Goal: Task Accomplishment & Management: Manage account settings

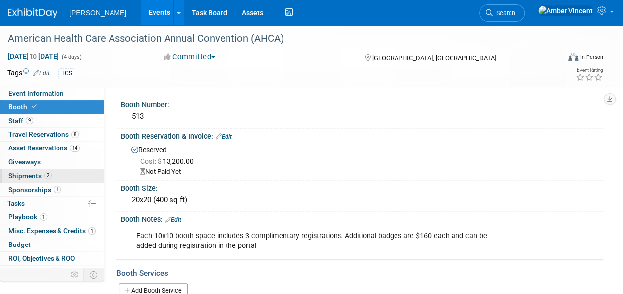
click at [35, 178] on span "Shipments 2" at bounding box center [29, 176] width 43 height 8
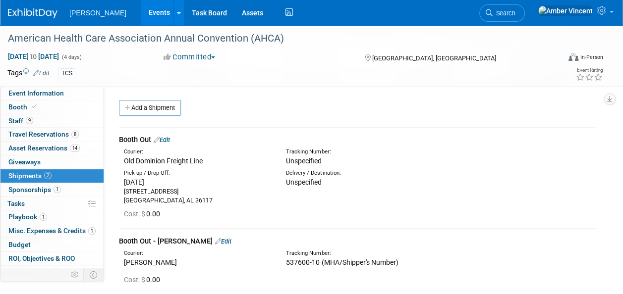
click at [170, 138] on link "Edit" at bounding box center [162, 139] width 16 height 7
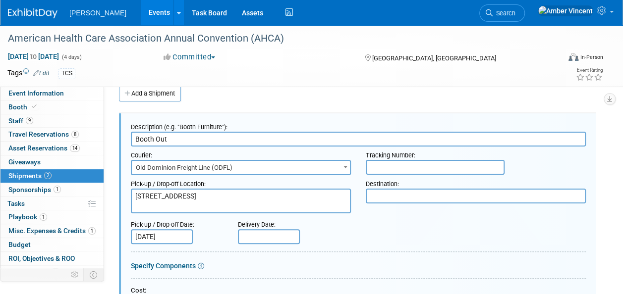
click at [427, 200] on textarea at bounding box center [476, 196] width 220 height 15
paste textarea "Delivering Solutions 25, AHCA/NCAL Convention & Expo 6675 W Sunset Rd C/O Freem…"
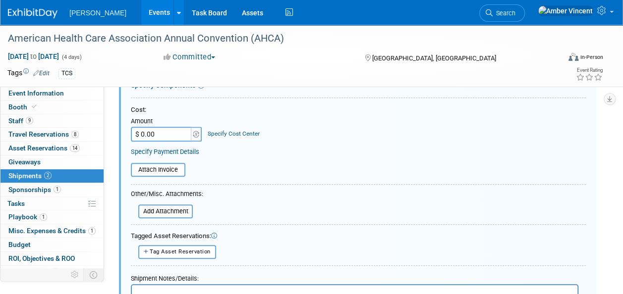
scroll to position [361, 0]
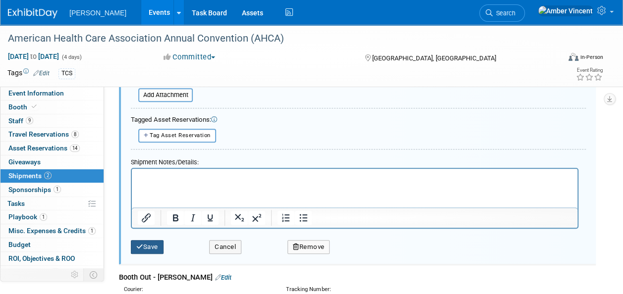
type textarea "Delivering Solutions 25, AHCA/NCAL Convention & Expo 6675 W Sunset Rd C/O Freem…"
click at [146, 241] on button "Save" at bounding box center [147, 247] width 33 height 14
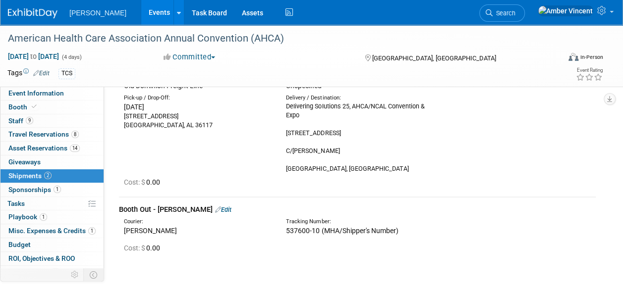
scroll to position [14, 0]
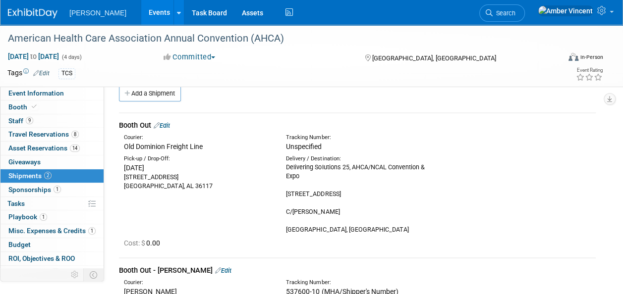
click at [54, 173] on link "2 Shipments 2" at bounding box center [51, 175] width 103 height 13
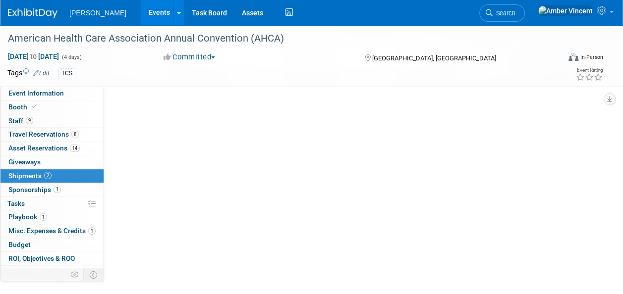
scroll to position [0, 0]
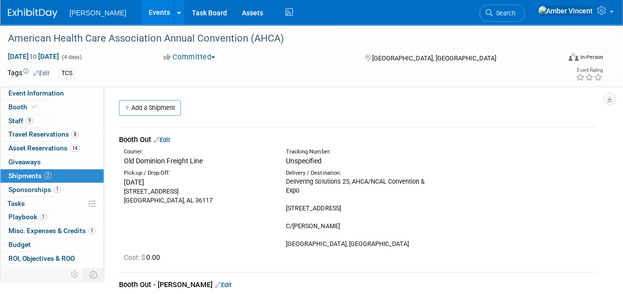
click at [168, 139] on link "Edit" at bounding box center [162, 139] width 16 height 7
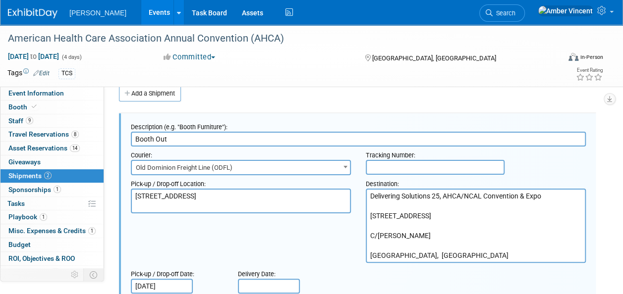
click at [406, 161] on input "text" at bounding box center [435, 167] width 139 height 15
paste input "139919208"
type input "139919208"
click at [369, 221] on textarea "Delivering Solutions 25, AHCA/NCAL Convention & Expo 6675 W Sunset Rd C/O Freem…" at bounding box center [476, 226] width 220 height 74
click at [371, 216] on textarea "Delivering Solutions 25, AHCA/NCAL Convention & Expo 6675 W Sunset Rd C/O Freem…" at bounding box center [476, 226] width 220 height 74
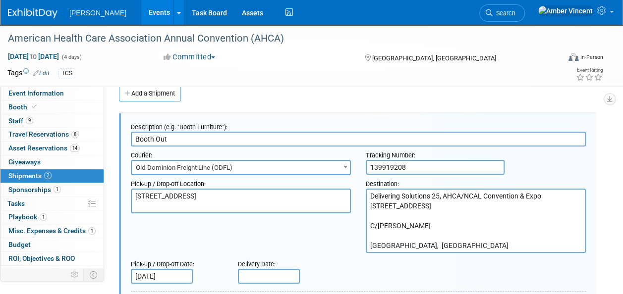
click at [371, 216] on textarea "Delivering Solutions 25, AHCA/NCAL Convention & Expo 6675 W Sunset Rd C/O Freem…" at bounding box center [476, 221] width 220 height 64
click at [369, 224] on textarea "Delivering Solutions 25, AHCA/NCAL Convention & Expo 6675 W Sunset Rd C/O Freem…" at bounding box center [476, 221] width 220 height 64
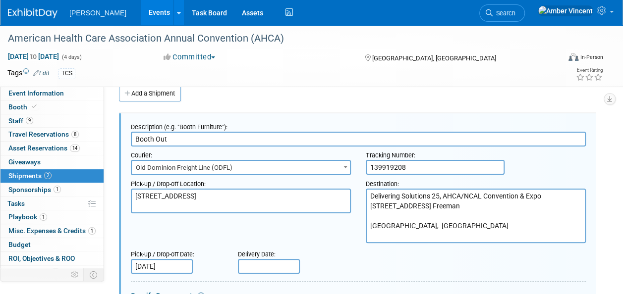
click at [369, 224] on textarea "Delivering Solutions 25, AHCA/NCAL Convention & Expo 6675 W Sunset Rd C/O Freem…" at bounding box center [476, 216] width 220 height 54
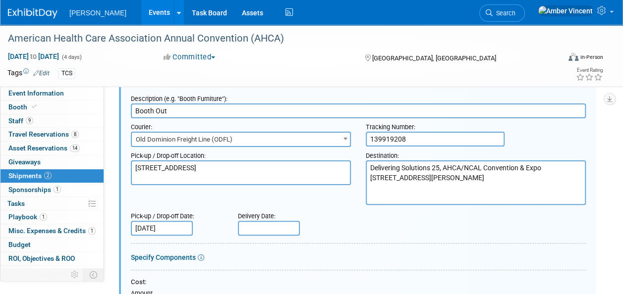
scroll to position [64, 0]
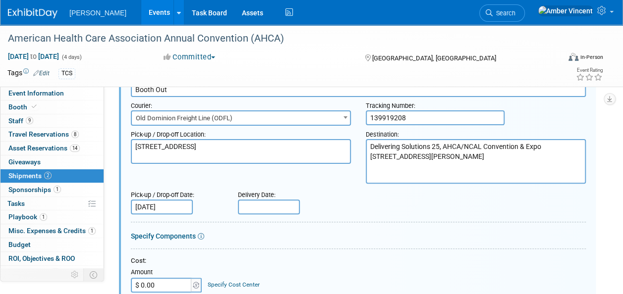
type textarea "Delivering Solutions 25, AHCA/NCAL Convention & Expo 6675 W Sunset Rd C/O Freem…"
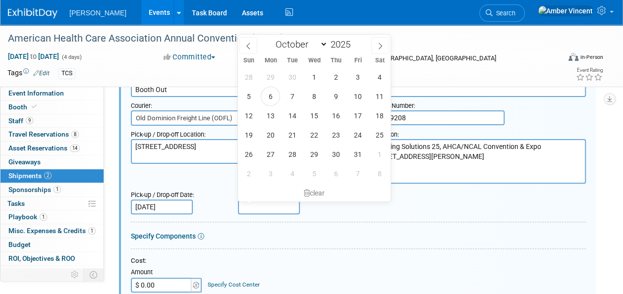
click at [283, 210] on input "text" at bounding box center [269, 207] width 62 height 15
click at [271, 114] on span "13" at bounding box center [270, 115] width 19 height 19
type input "Oct 13, 2025"
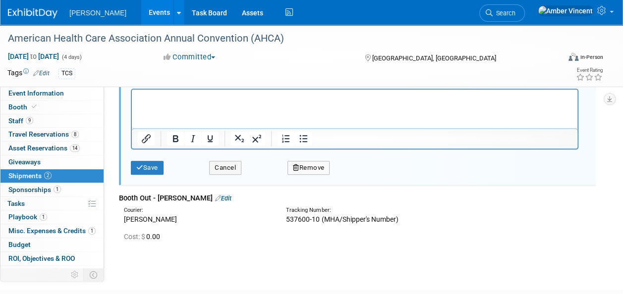
scroll to position [460, 0]
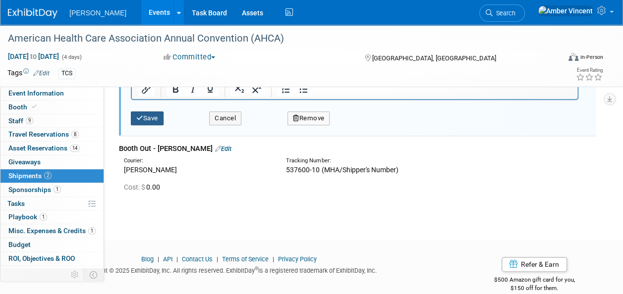
click at [151, 114] on button "Save" at bounding box center [147, 118] width 33 height 14
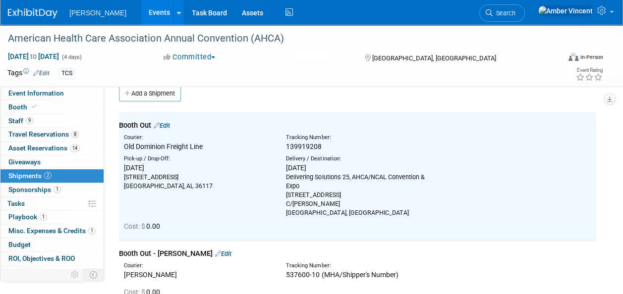
scroll to position [0, 0]
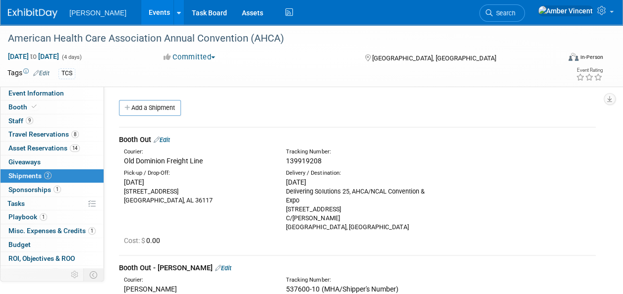
click at [170, 141] on link "Edit" at bounding box center [162, 139] width 16 height 7
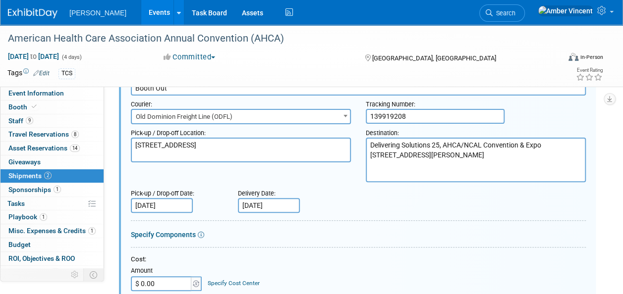
scroll to position [113, 0]
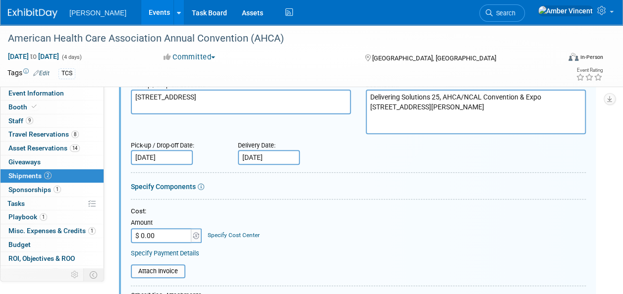
click at [147, 148] on div "Pick-up / Drop-off Date:" at bounding box center [177, 143] width 92 height 13
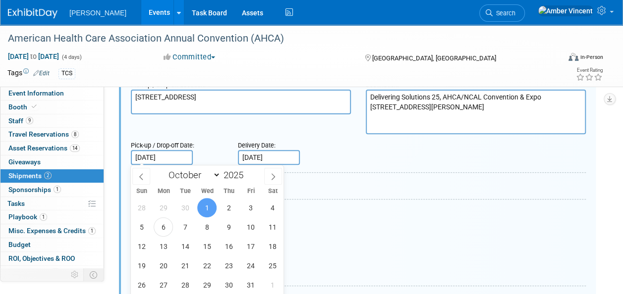
click at [151, 153] on input "Oct 1, 2025" at bounding box center [162, 157] width 62 height 15
click at [187, 231] on span "7" at bounding box center [184, 226] width 19 height 19
type input "Oct 7, 2025"
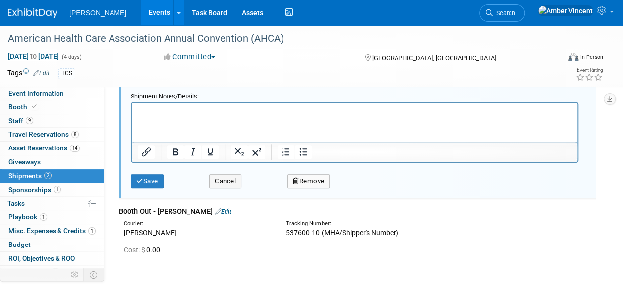
scroll to position [411, 0]
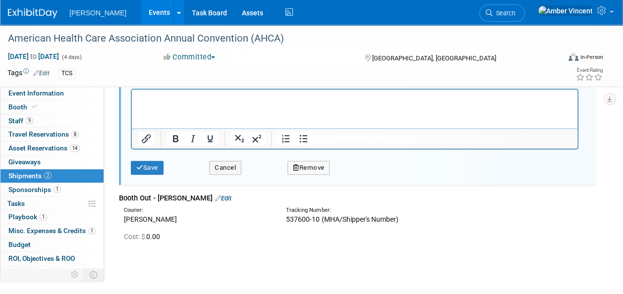
click at [158, 173] on div "Save Cancel Remove" at bounding box center [358, 165] width 455 height 30
click at [158, 168] on button "Save" at bounding box center [147, 168] width 33 height 14
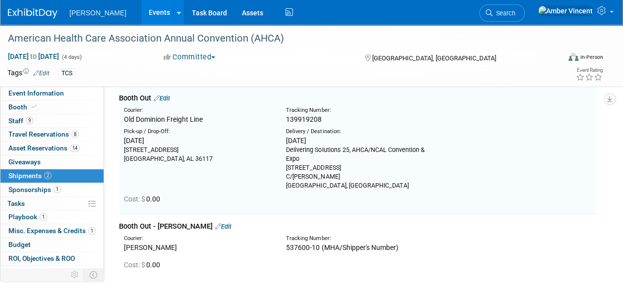
scroll to position [14, 0]
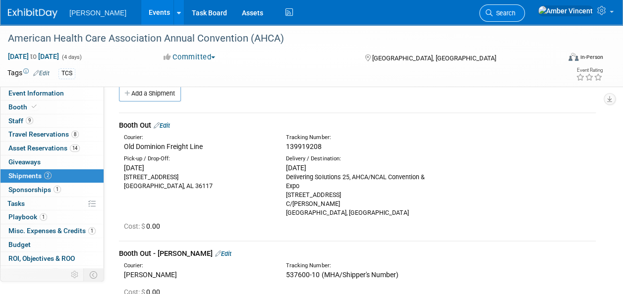
click at [492, 12] on icon at bounding box center [488, 12] width 7 height 7
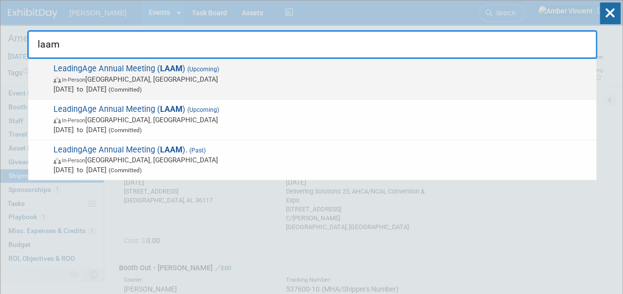
type input "laam"
click at [149, 76] on span "In-Person Boston, MA" at bounding box center [322, 79] width 537 height 10
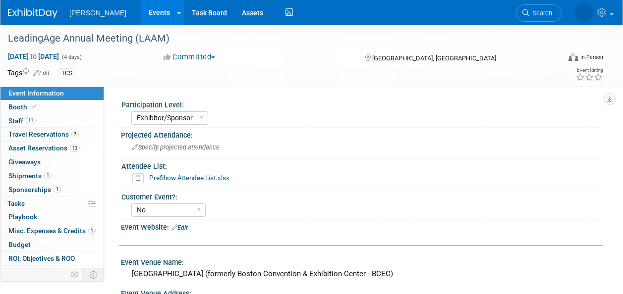
select select "Exhibitor/Sponsor"
select select "No"
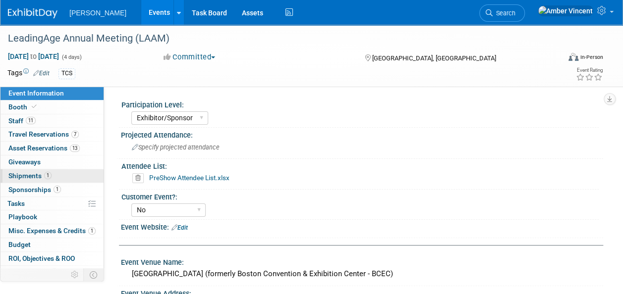
click at [49, 178] on span "1" at bounding box center [47, 175] width 7 height 7
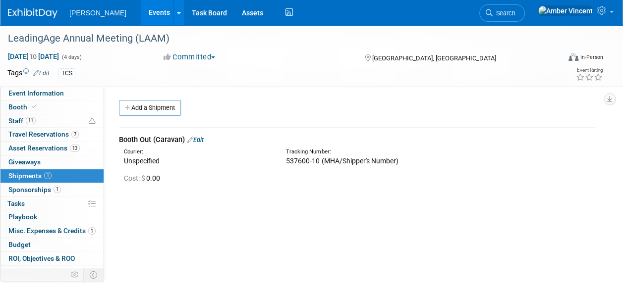
click at [173, 103] on link "Add a Shipment" at bounding box center [150, 108] width 62 height 16
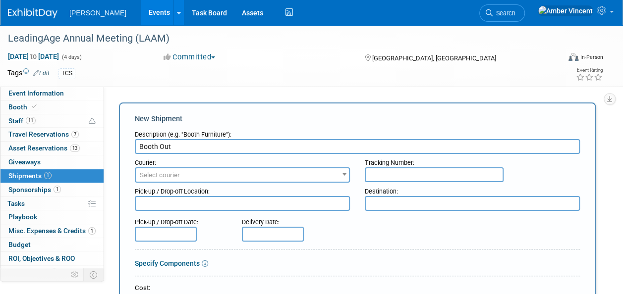
type input "Booth Out"
click at [186, 177] on span "Select courier" at bounding box center [242, 175] width 213 height 14
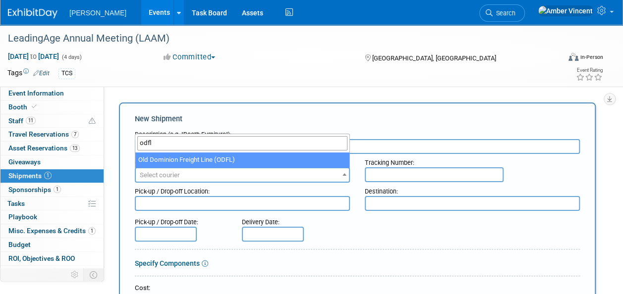
type input "odfl"
select select "353"
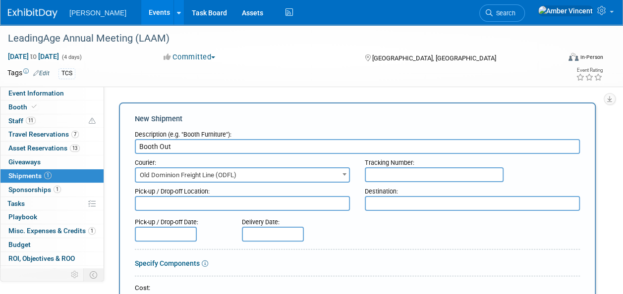
click at [376, 178] on input "text" at bounding box center [434, 174] width 139 height 15
click at [191, 201] on textarea at bounding box center [242, 203] width 215 height 15
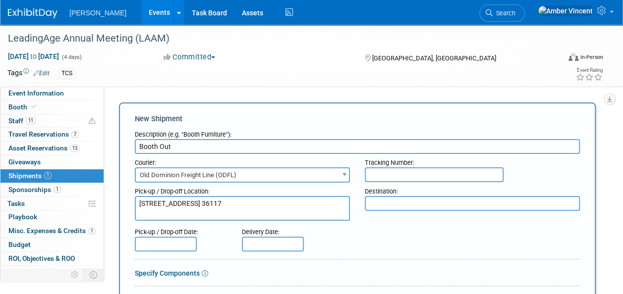
type textarea "[STREET_ADDRESS] 36117"
click at [186, 234] on div "Pick-up / Drop-off Date:" at bounding box center [181, 229] width 92 height 13
click at [183, 244] on input "text" at bounding box center [166, 244] width 62 height 15
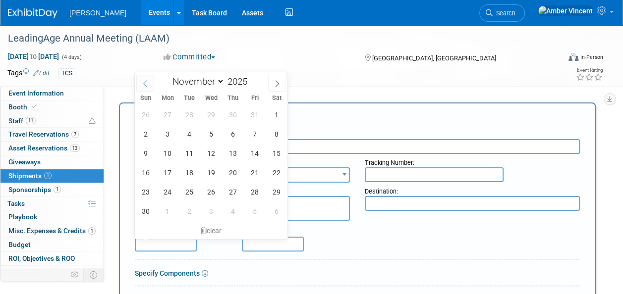
click at [145, 81] on icon at bounding box center [145, 83] width 7 height 7
select select "9"
click at [172, 176] on span "20" at bounding box center [167, 172] width 19 height 19
type input "[DATE]"
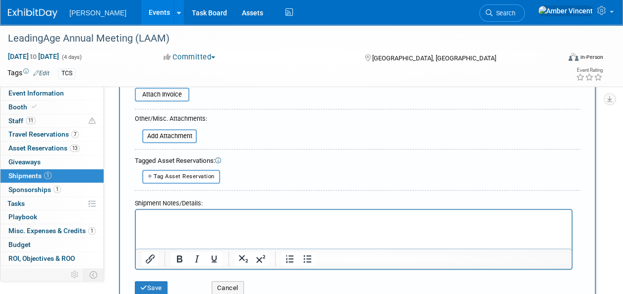
scroll to position [347, 0]
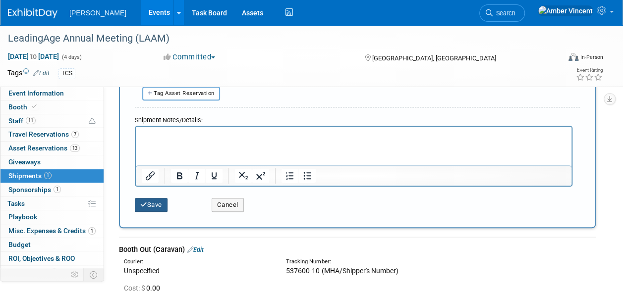
click at [161, 208] on button "Save" at bounding box center [151, 205] width 33 height 14
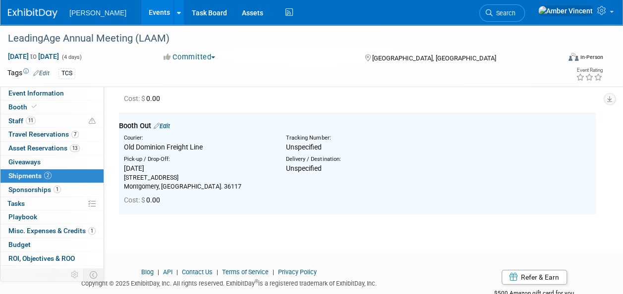
scroll to position [0, 0]
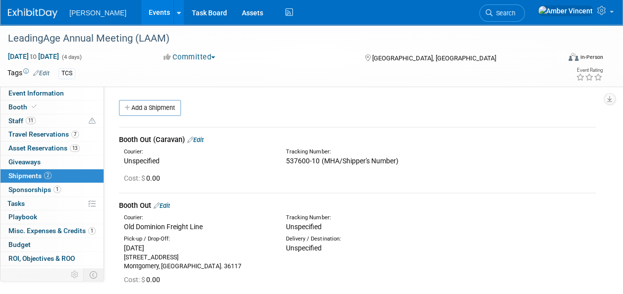
click at [170, 205] on link "Edit" at bounding box center [162, 205] width 16 height 7
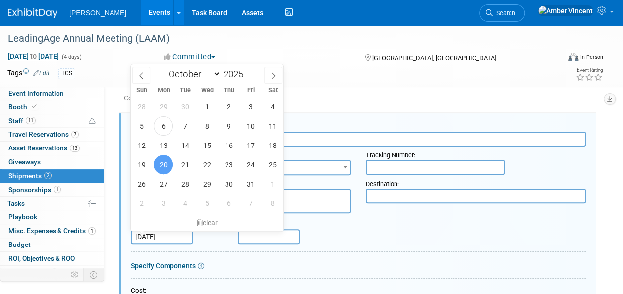
click at [170, 237] on input "[DATE]" at bounding box center [162, 236] width 62 height 15
click at [191, 147] on span "14" at bounding box center [184, 145] width 19 height 19
type input "[DATE]"
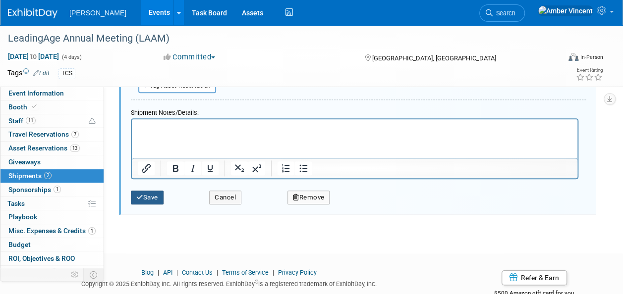
click at [144, 198] on button "Save" at bounding box center [147, 198] width 33 height 14
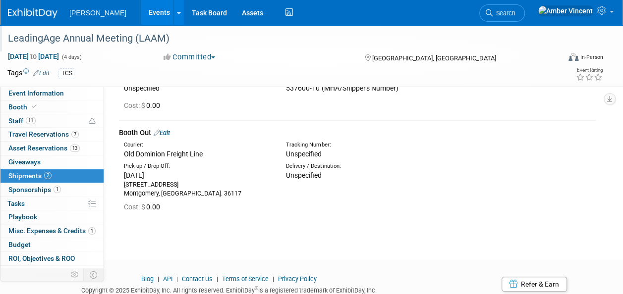
scroll to position [58, 0]
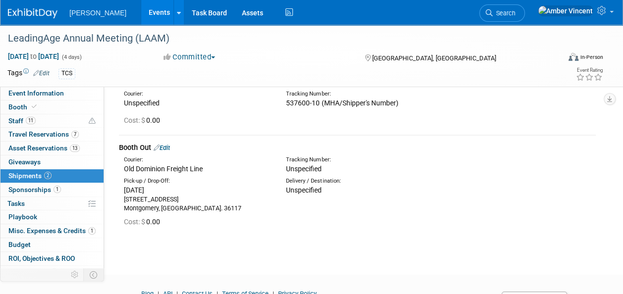
click at [170, 149] on link "Edit" at bounding box center [162, 147] width 16 height 7
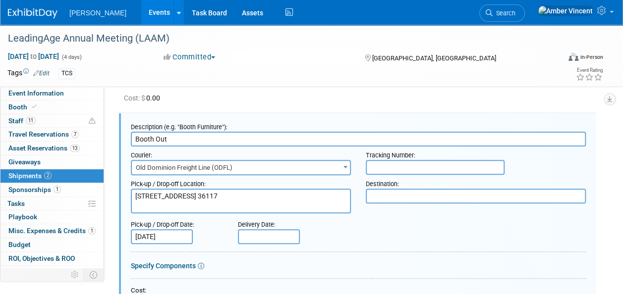
scroll to position [0, 0]
click at [386, 192] on textarea at bounding box center [476, 196] width 220 height 15
paste textarea "LeadingAge Annual Meeting 2025 [STREET_ADDRESS][PERSON_NAME] C/[PERSON_NAME] [G…"
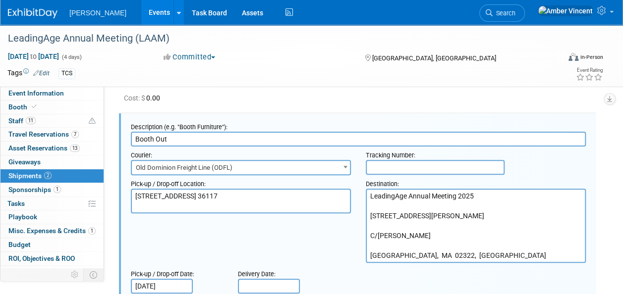
click at [368, 218] on textarea "LeadingAge Annual Meeting 2025 [STREET_ADDRESS][PERSON_NAME] C/[PERSON_NAME] [G…" at bounding box center [476, 226] width 220 height 74
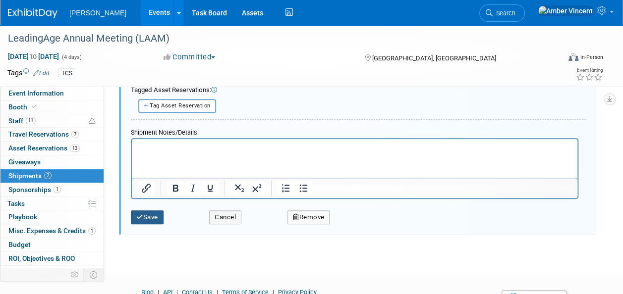
type textarea "LeadingAge Annual Meeting [STREET_ADDRESS][PERSON_NAME]"
click at [152, 211] on button "Save" at bounding box center [147, 218] width 33 height 14
